Goal: Information Seeking & Learning: Learn about a topic

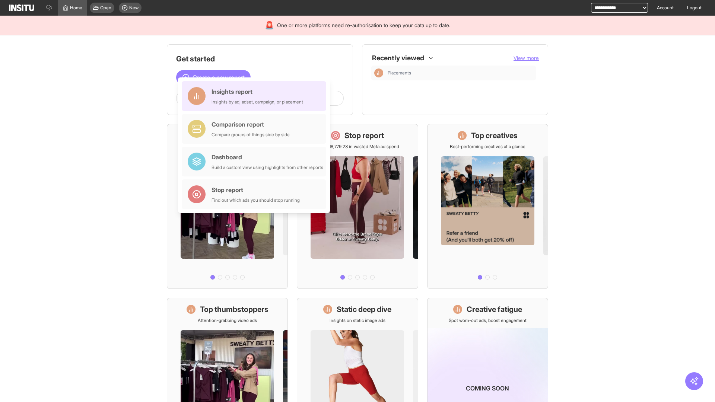
click at [256, 96] on div "Insights report Insights by ad, adset, campaign, or placement" at bounding box center [258, 96] width 92 height 18
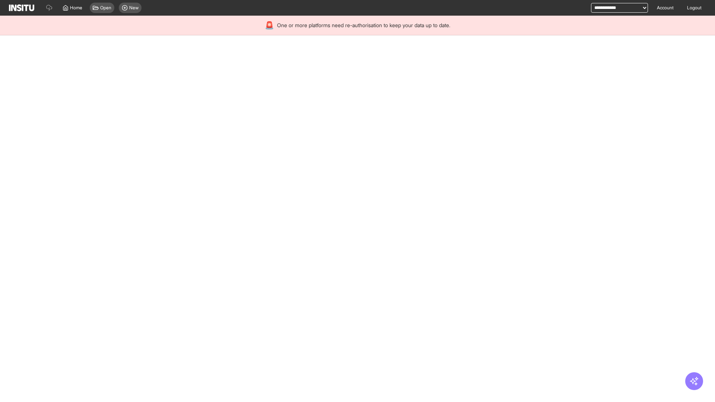
select select "**"
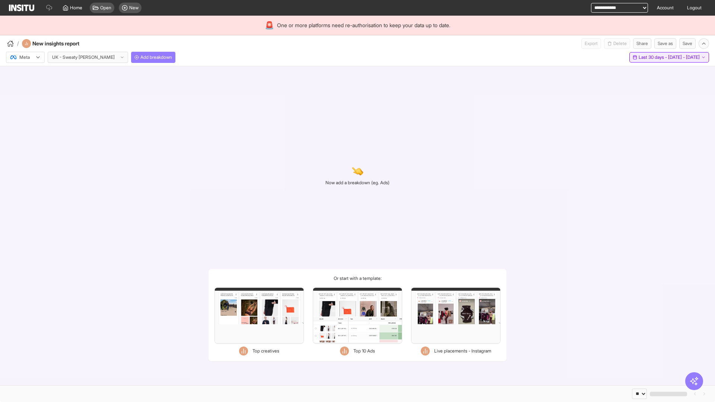
click at [654, 57] on span "Last 30 days - [DATE] - [DATE]" at bounding box center [669, 57] width 61 height 6
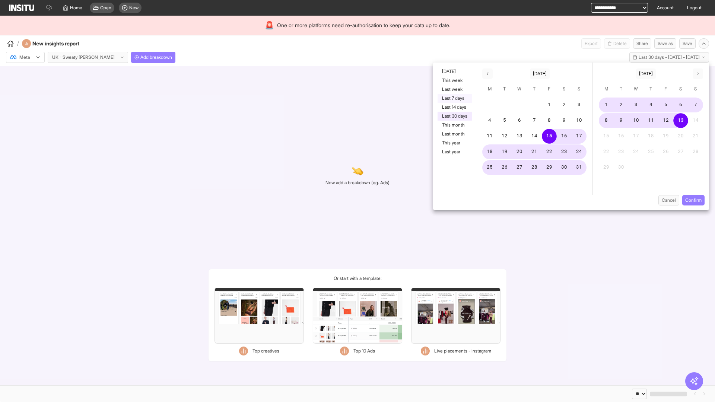
click at [454, 98] on button "Last 7 days" at bounding box center [455, 98] width 34 height 9
